Goal: Transaction & Acquisition: Download file/media

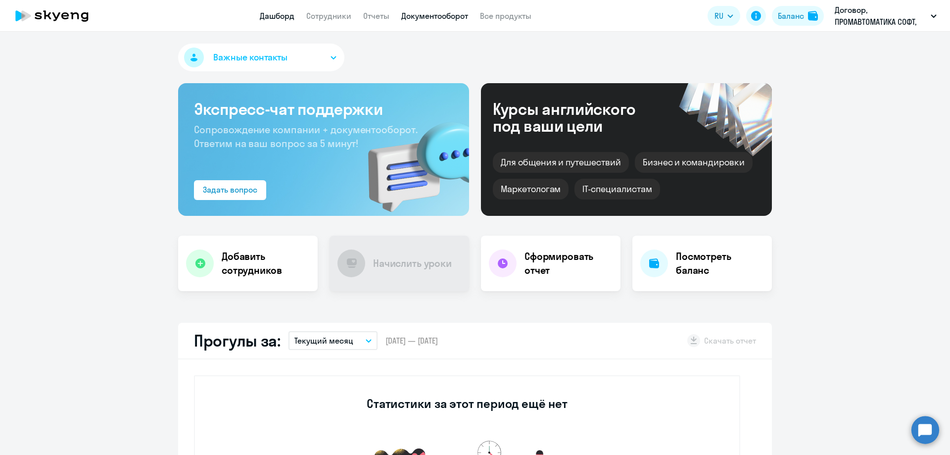
click at [437, 17] on link "Документооборот" at bounding box center [434, 16] width 67 height 10
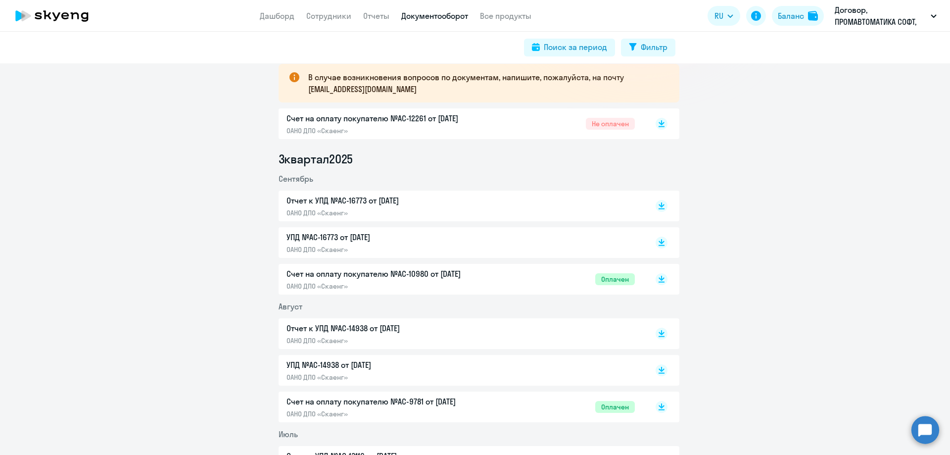
scroll to position [198, 0]
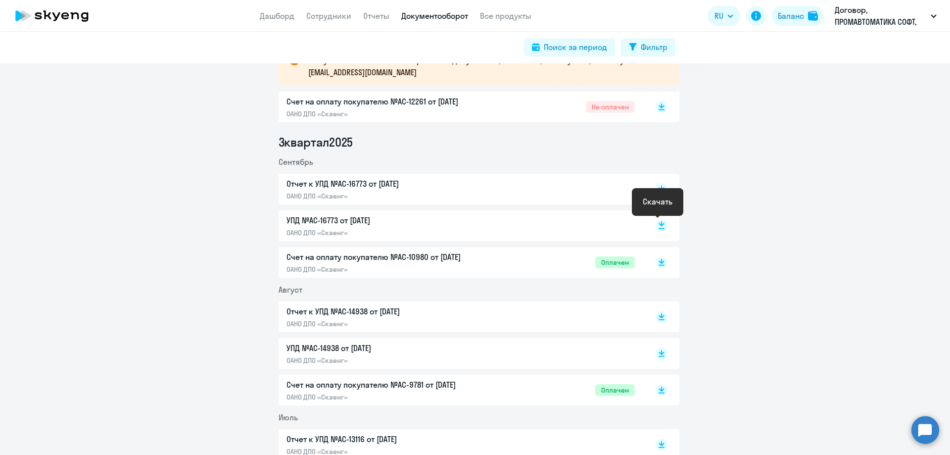
click at [656, 223] on rect at bounding box center [662, 226] width 12 height 12
click at [656, 189] on rect at bounding box center [662, 189] width 12 height 12
click at [656, 107] on rect at bounding box center [662, 107] width 12 height 12
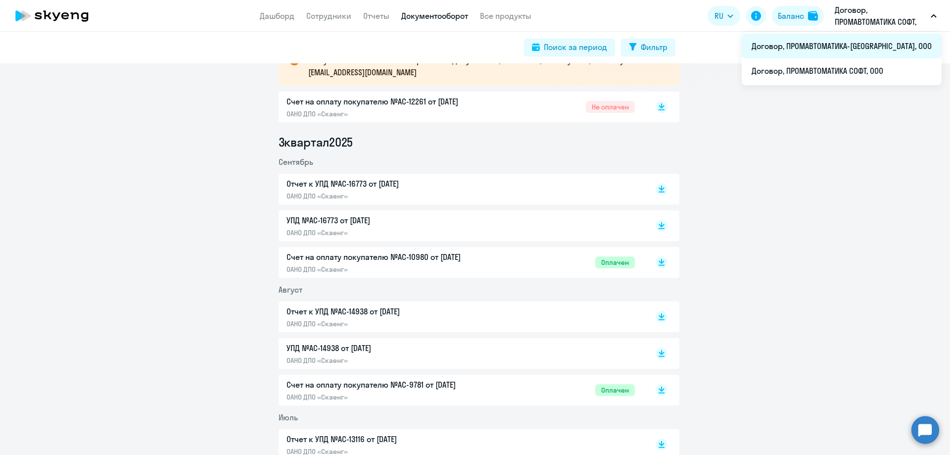
click at [909, 44] on li "Договор, ПРОМАВТОМАТИКА-[GEOGRAPHIC_DATA], ООО" at bounding box center [842, 46] width 200 height 25
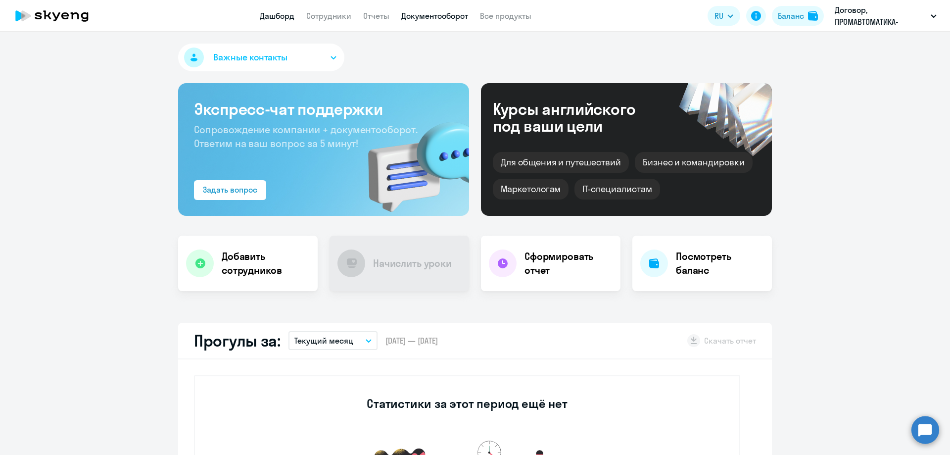
click at [432, 14] on link "Документооборот" at bounding box center [434, 16] width 67 height 10
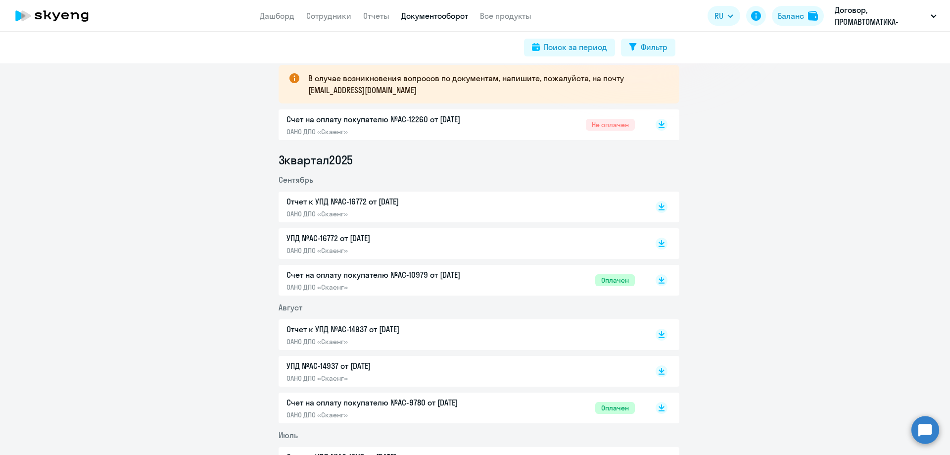
scroll to position [198, 0]
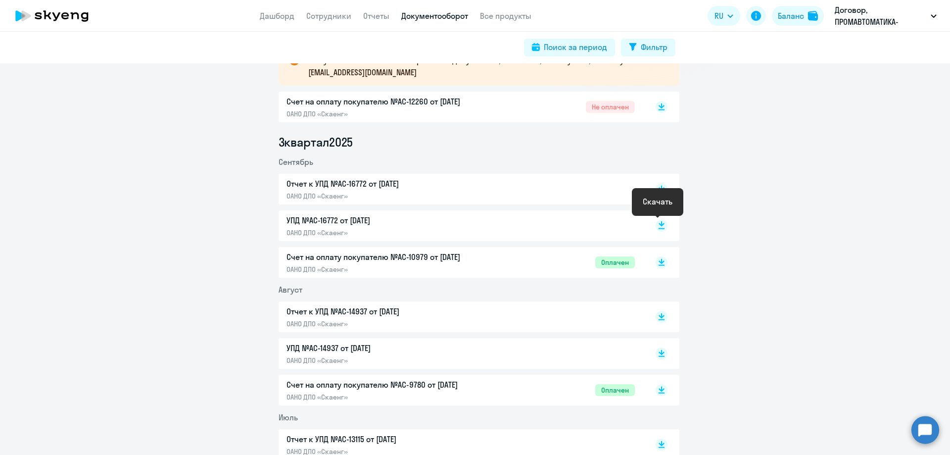
click at [656, 224] on rect at bounding box center [662, 226] width 12 height 12
click at [656, 189] on rect at bounding box center [662, 189] width 12 height 12
click at [659, 106] on icon at bounding box center [662, 104] width 6 height 5
